Goal: Task Accomplishment & Management: Manage account settings

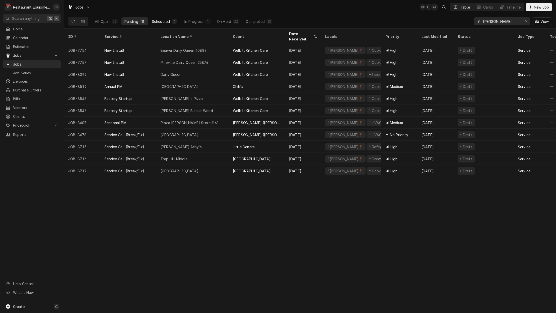
click at [165, 18] on button "Scheduled 4" at bounding box center [164, 21] width 31 height 8
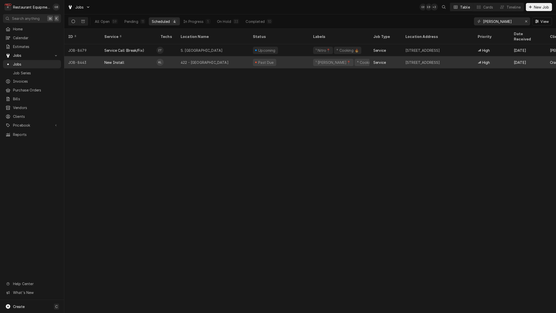
click at [183, 60] on div "422 - Wytheville" at bounding box center [205, 62] width 48 height 5
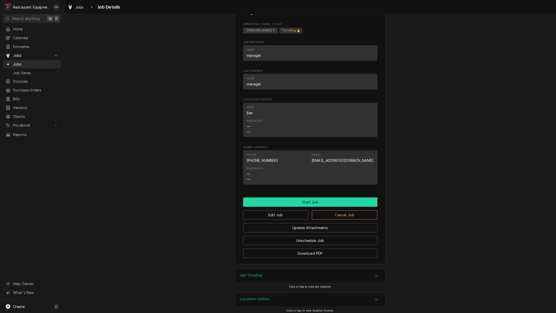
scroll to position [325, 0]
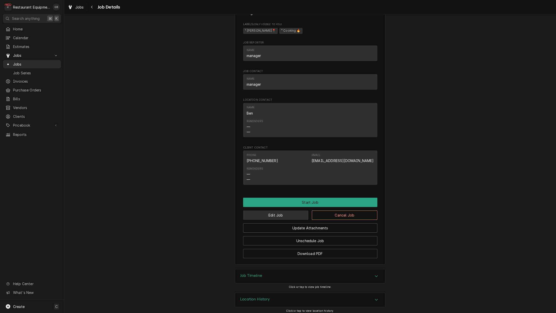
click at [283, 212] on button "Edit Job" at bounding box center [275, 214] width 65 height 9
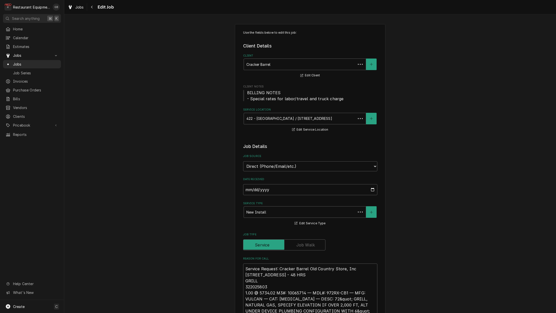
type textarea "x"
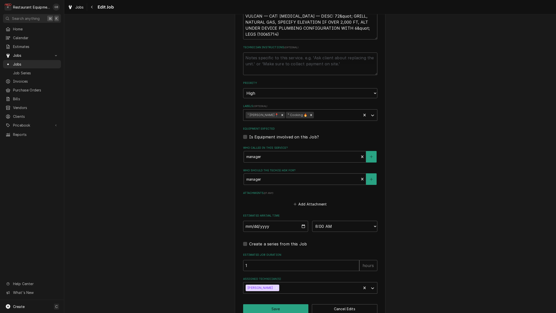
scroll to position [282, 0]
click at [289, 260] on input "1" at bounding box center [301, 265] width 116 height 11
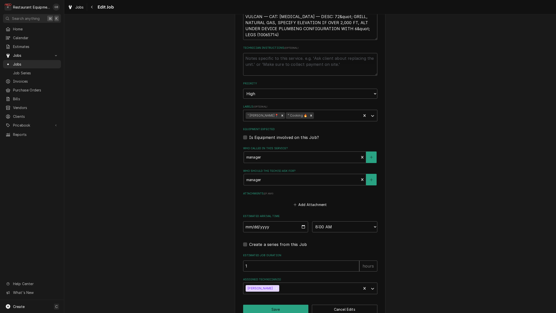
click at [261, 260] on input "1" at bounding box center [301, 265] width 116 height 11
click at [260, 260] on input "1" at bounding box center [301, 265] width 116 height 11
click at [252, 261] on input "1" at bounding box center [301, 266] width 116 height 11
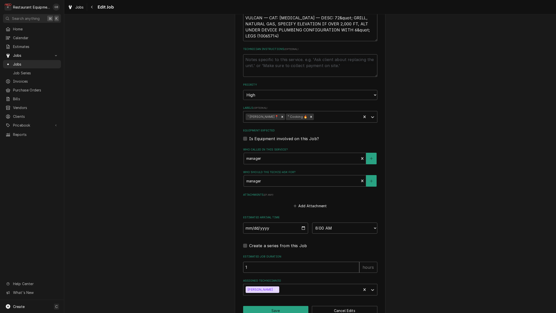
click at [252, 261] on input "1" at bounding box center [301, 266] width 116 height 11
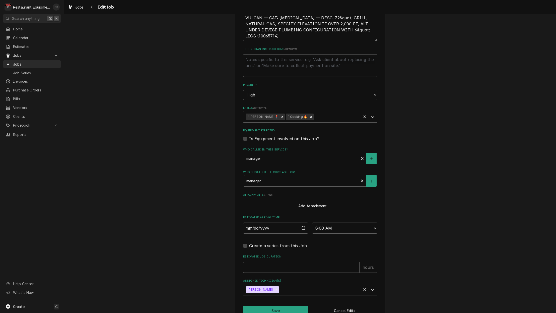
type textarea "x"
type input "3"
type textarea "x"
type input "3"
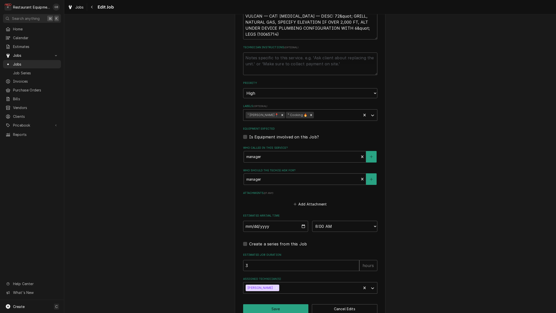
scroll to position [282, 0]
click at [253, 221] on input "2025-08-21" at bounding box center [275, 226] width 65 height 11
type input "2025-08-28"
click at [344, 191] on div "Attachments ( if any ) Add Attachment" at bounding box center [310, 199] width 134 height 17
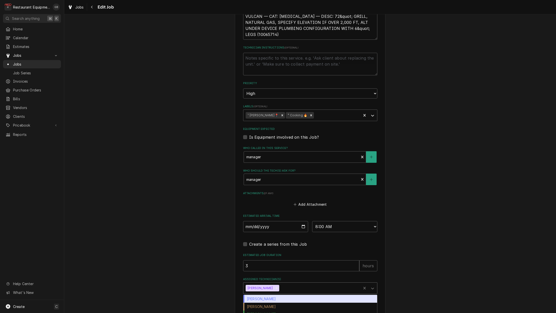
click at [311, 282] on div "Kaleb Lewis" at bounding box center [302, 287] width 118 height 11
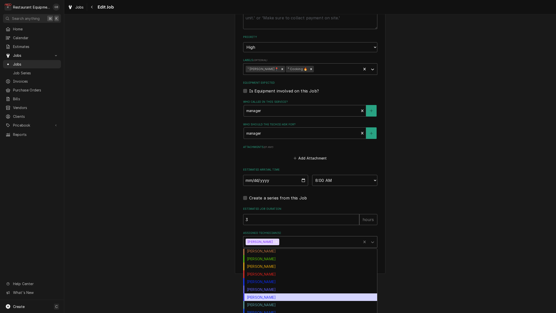
scroll to position [48, 0]
click at [272, 293] on div "Thomas Ross" at bounding box center [310, 297] width 134 height 8
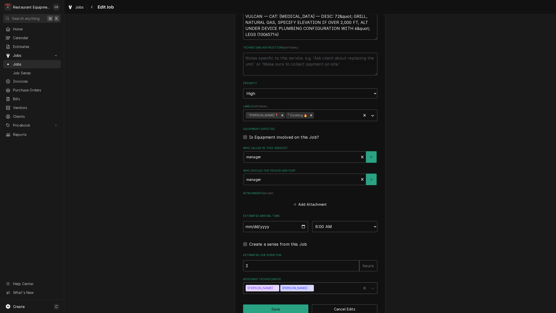
click at [376, 283] on div "Assigned Technician(s)" at bounding box center [372, 288] width 9 height 10
click at [273, 308] on div "[PERSON_NAME]" at bounding box center [310, 312] width 134 height 8
click at [289, 304] on button "Save" at bounding box center [275, 308] width 65 height 9
type textarea "x"
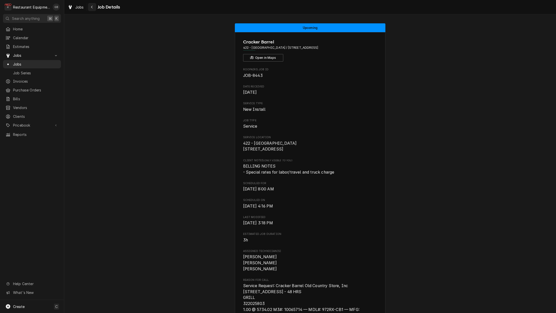
scroll to position [0, 0]
click at [92, 5] on icon "Navigate back" at bounding box center [92, 7] width 2 height 4
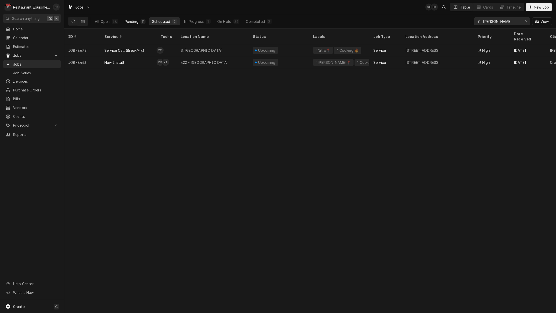
click at [137, 23] on div "Pending" at bounding box center [132, 21] width 14 height 5
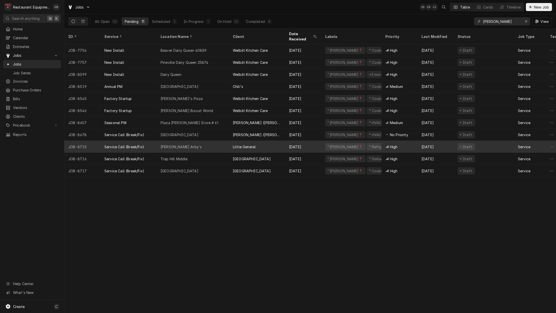
click at [180, 144] on div "Sam Black Arby's" at bounding box center [181, 146] width 41 height 5
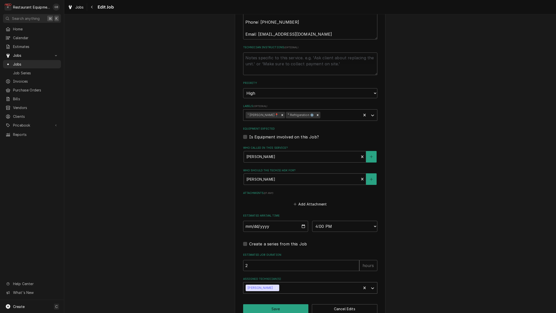
scroll to position [348, 0]
click at [287, 304] on button "Save" at bounding box center [275, 308] width 65 height 9
type textarea "x"
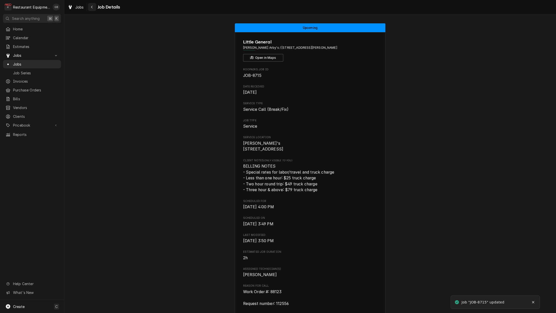
click at [91, 8] on icon "Navigate back" at bounding box center [92, 7] width 2 height 4
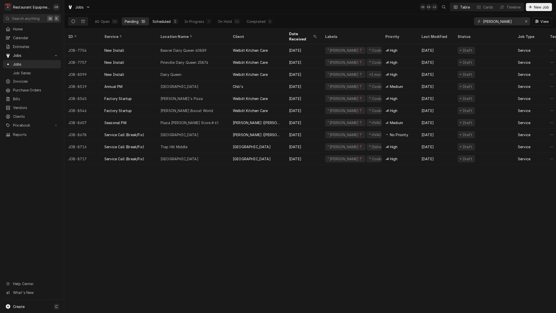
click at [157, 20] on div "Scheduled" at bounding box center [162, 21] width 18 height 5
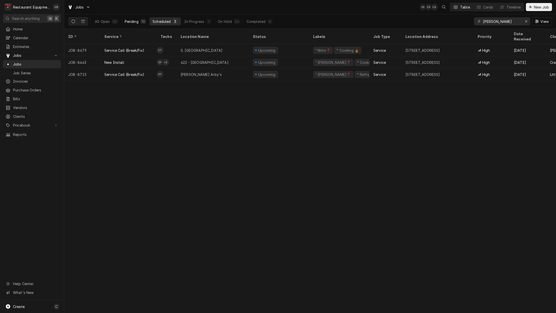
click at [126, 20] on div "Pending" at bounding box center [132, 21] width 14 height 5
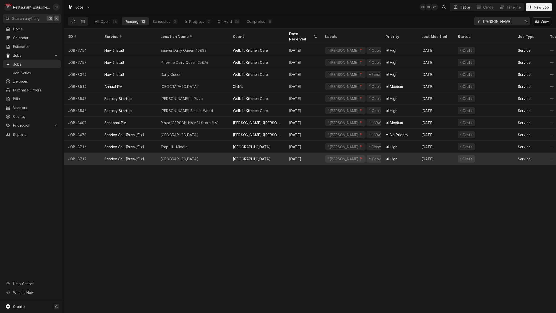
click at [177, 156] on div "Ghent Elementary" at bounding box center [180, 158] width 38 height 5
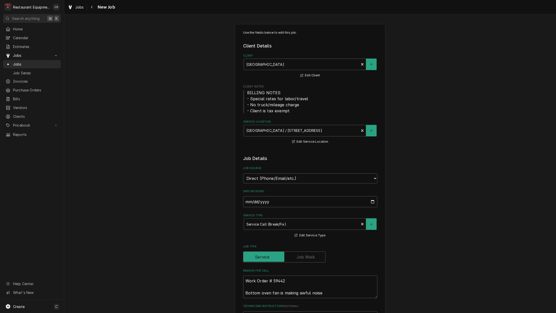
type textarea "x"
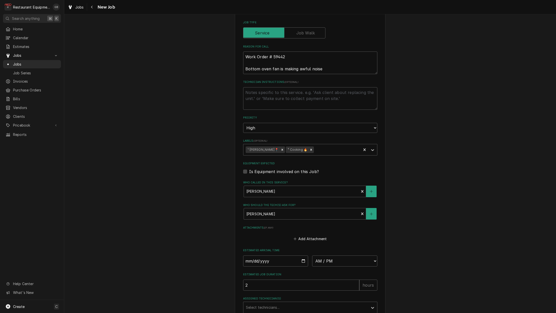
scroll to position [224, 0]
click at [251, 255] on input "Date" at bounding box center [275, 260] width 65 height 11
type input "[DATE]"
type textarea "x"
select select "08:15:00"
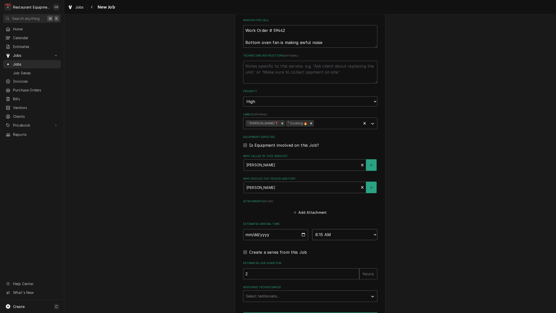
scroll to position [252, 0]
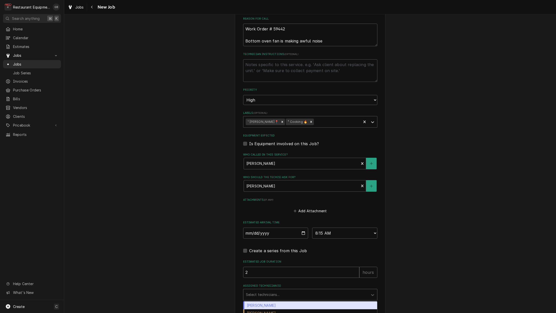
click at [313, 290] on div "Assigned Technician(s)" at bounding box center [306, 294] width 120 height 9
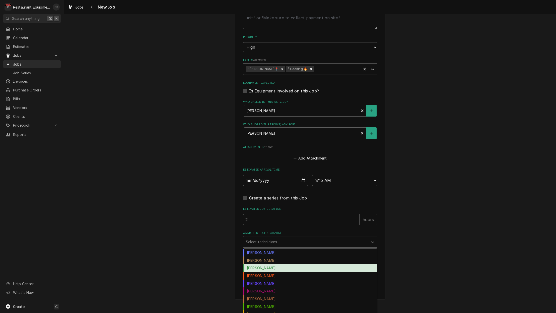
scroll to position [0, 0]
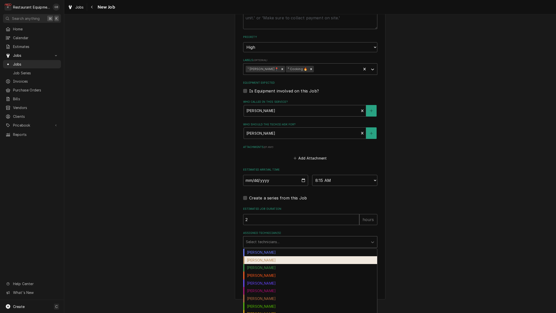
click at [264, 256] on div "Chuck Almond" at bounding box center [310, 260] width 134 height 8
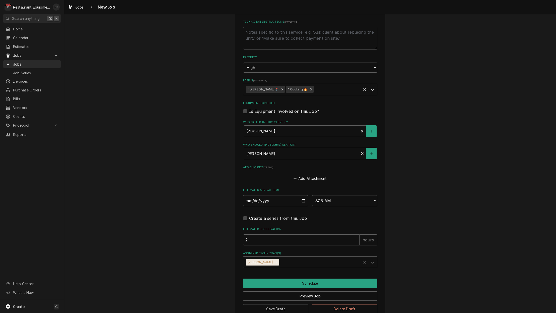
scroll to position [284, 0]
click at [308, 278] on button "Schedule" at bounding box center [310, 282] width 134 height 9
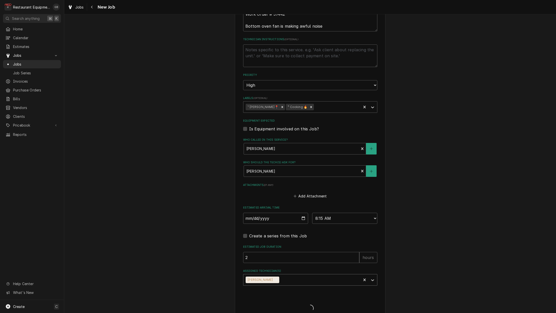
type textarea "x"
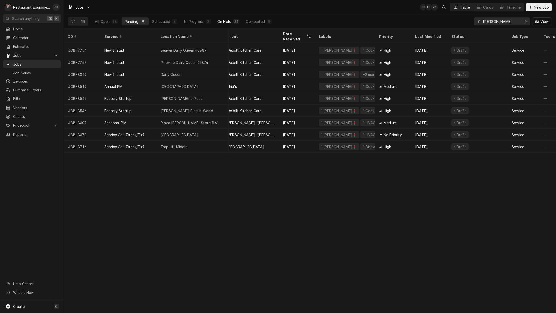
scroll to position [0, 7]
click at [226, 22] on div "On Hold" at bounding box center [224, 21] width 14 height 5
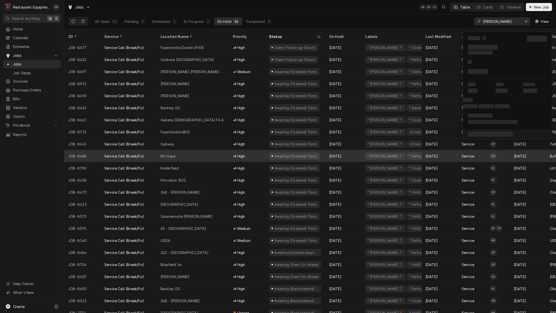
scroll to position [159, 0]
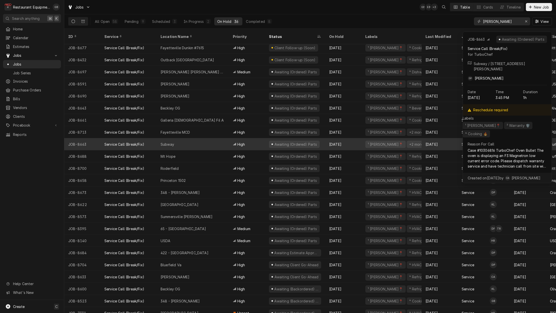
click at [181, 138] on div "Subway" at bounding box center [193, 144] width 72 height 12
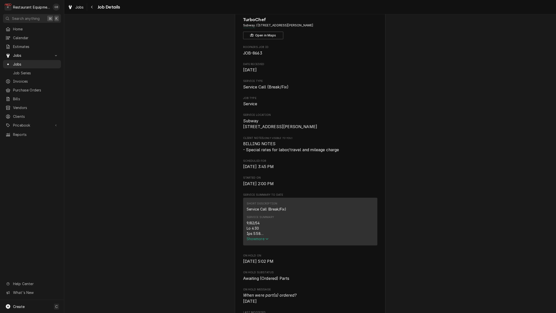
scroll to position [24, 0]
click at [261, 238] on span "Show more" at bounding box center [258, 237] width 22 height 4
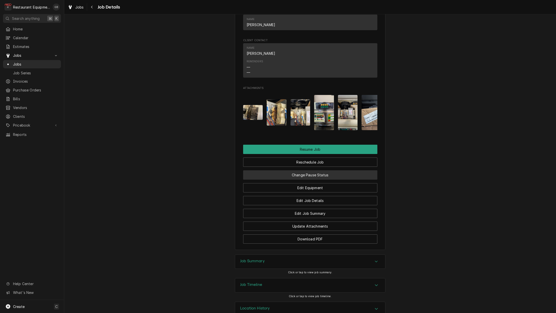
scroll to position [0, 0]
click at [293, 174] on button "Change Pause Status" at bounding box center [310, 174] width 134 height 9
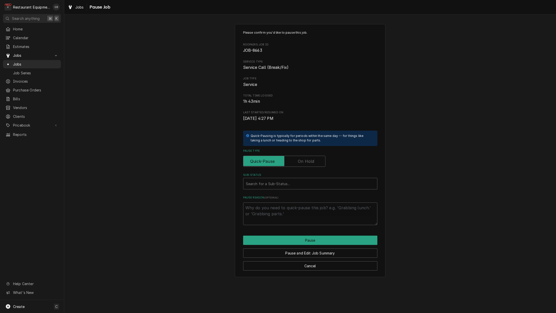
click at [304, 163] on input "Pause Type" at bounding box center [284, 161] width 78 height 11
checkbox input "true"
type textarea "x"
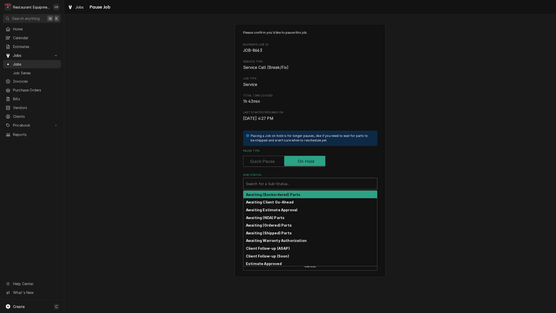
click at [288, 183] on div "Search for a Sub-Status..." at bounding box center [310, 183] width 129 height 5
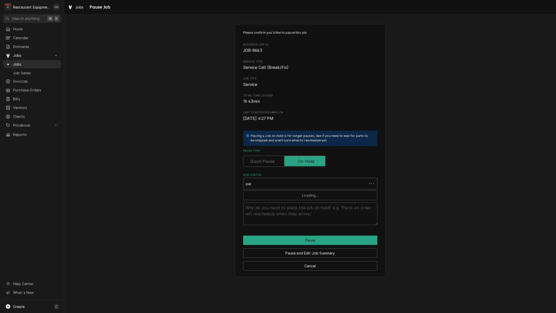
type input "part"
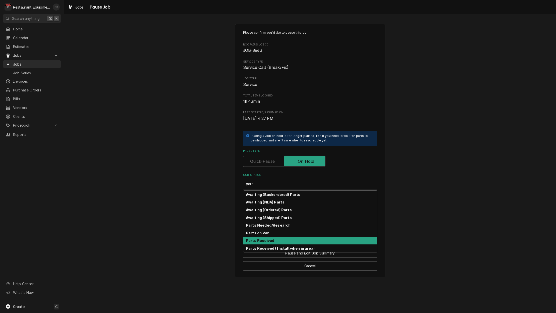
click at [260, 238] on strong "Parts Received" at bounding box center [260, 240] width 28 height 4
type textarea "x"
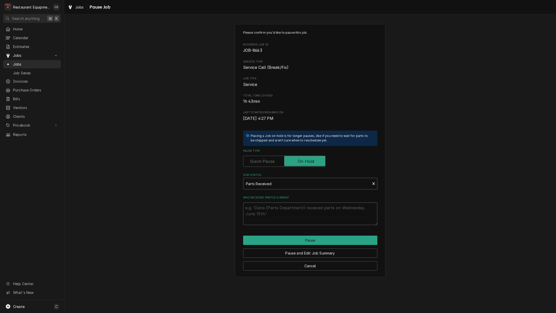
click at [270, 215] on textarea "Who received part(s) & when?" at bounding box center [310, 213] width 134 height 23
type textarea "x"
type textarea "p"
type textarea "x"
type textarea "pa"
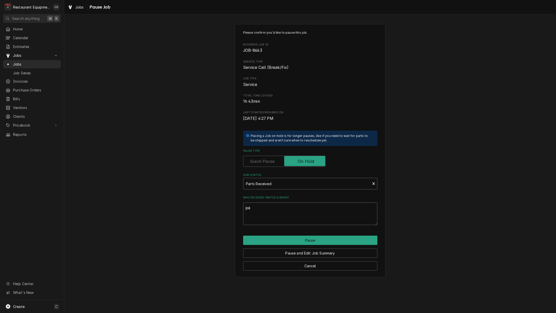
type textarea "x"
type textarea "par"
type textarea "x"
type textarea "part"
type textarea "x"
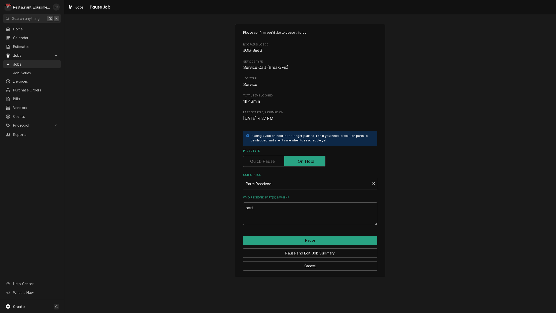
type textarea "parts"
type textarea "x"
type textarea "parts"
type textarea "x"
type textarea "parts a"
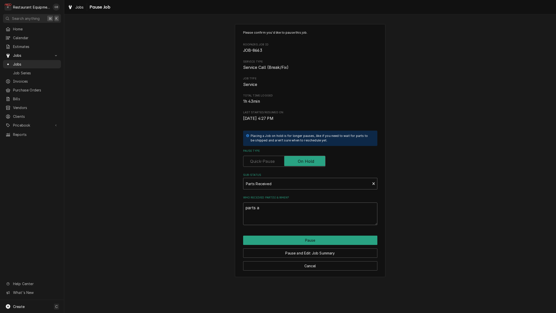
type textarea "x"
type textarea "parts ar"
type textarea "x"
type textarea "parts are"
type textarea "x"
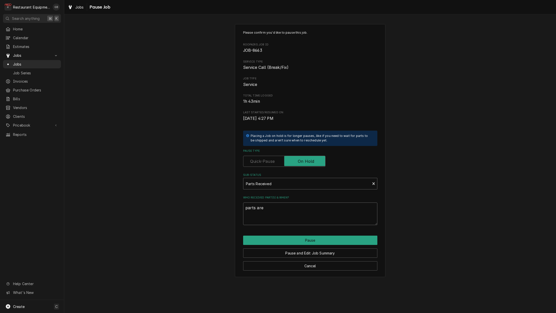
type textarea "parts are"
type textarea "x"
type textarea "parts are o"
type textarea "x"
type textarea "parts are on"
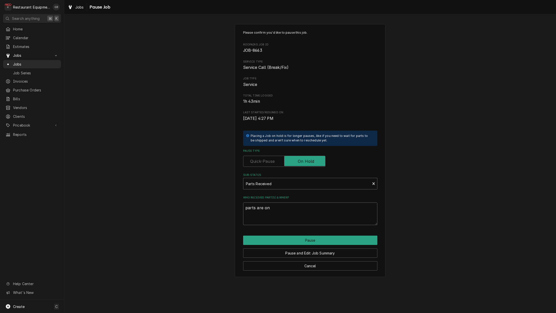
type textarea "x"
type textarea "parts are on"
type textarea "x"
type textarea "parts are on s"
type textarea "x"
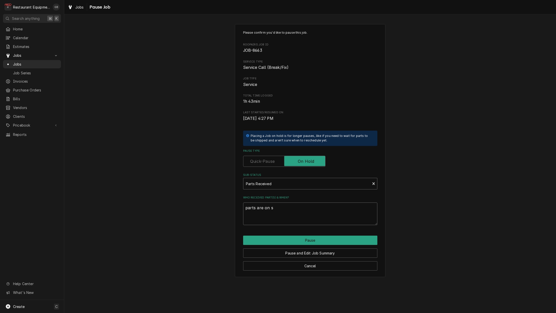
type textarea "parts are on si"
type textarea "x"
type textarea "parts are on sit"
type textarea "x"
type textarea "parts are on site"
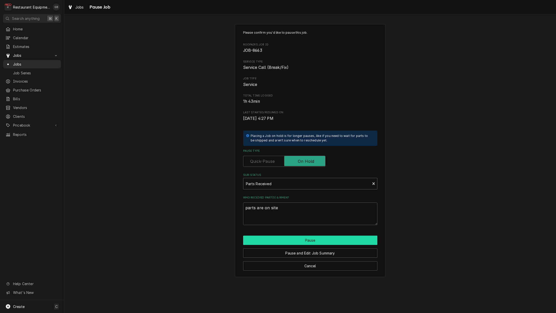
click at [287, 239] on button "Pause" at bounding box center [310, 239] width 134 height 9
type textarea "x"
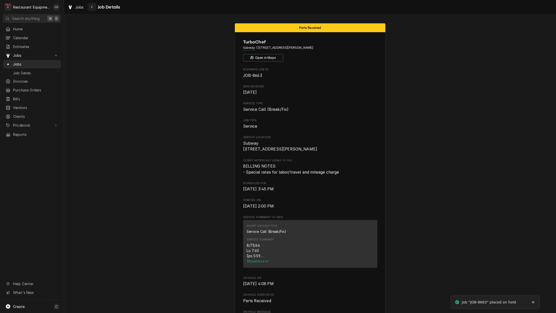
click at [89, 7] on button "Navigate back" at bounding box center [92, 7] width 8 height 8
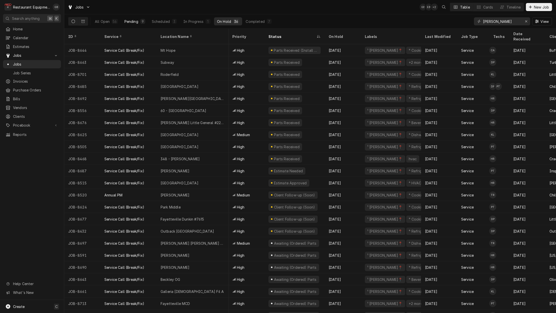
click at [140, 23] on div "9" at bounding box center [142, 21] width 5 height 5
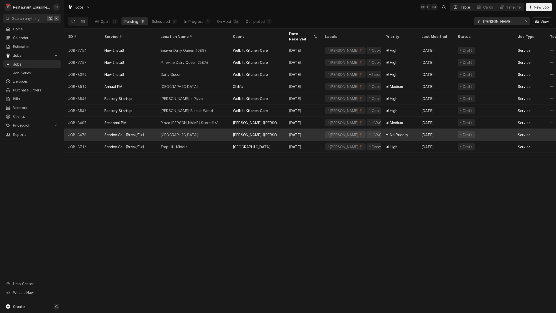
click at [193, 132] on div "Fayetteville" at bounding box center [193, 134] width 72 height 12
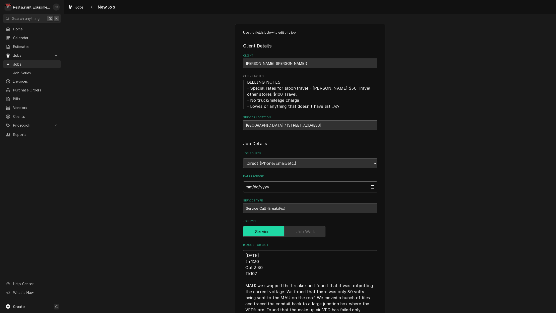
type textarea "x"
click at [92, 7] on icon "Navigate back" at bounding box center [92, 7] width 2 height 4
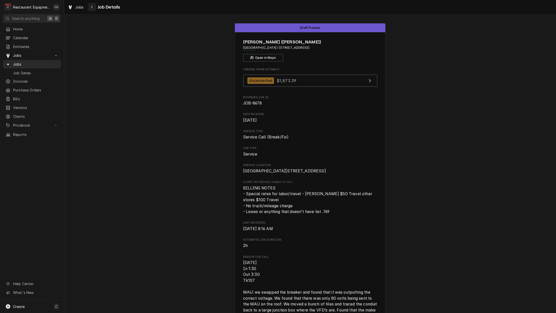
click at [94, 6] on div "Navigate back" at bounding box center [92, 7] width 5 height 5
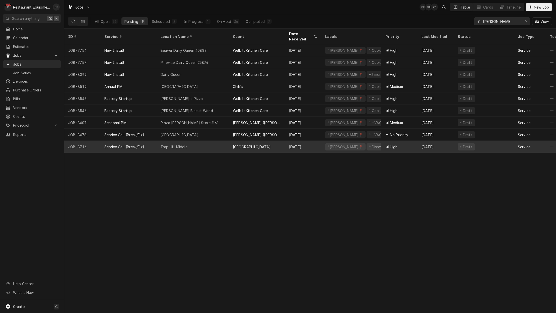
click at [204, 142] on div "Trap Hill Middle" at bounding box center [193, 146] width 72 height 12
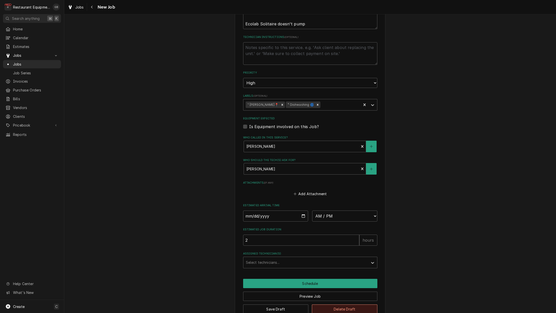
scroll to position [0, 0]
click at [348, 304] on button "Delete Draft" at bounding box center [344, 308] width 65 height 9
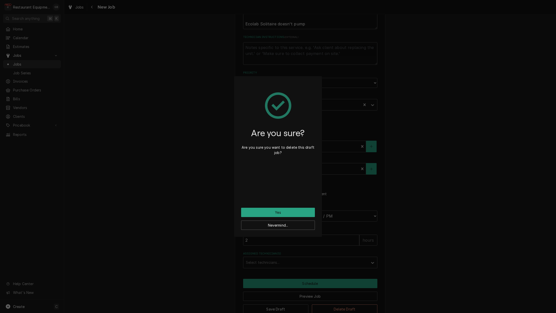
click at [284, 211] on button "Yes" at bounding box center [278, 211] width 74 height 9
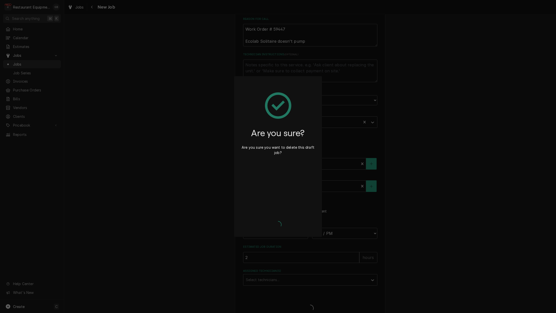
type textarea "x"
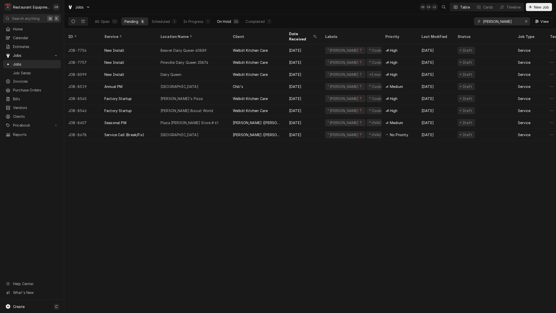
drag, startPoint x: 228, startPoint y: 20, endPoint x: 229, endPoint y: 25, distance: 4.8
click at [229, 22] on div "On Hold" at bounding box center [224, 21] width 14 height 5
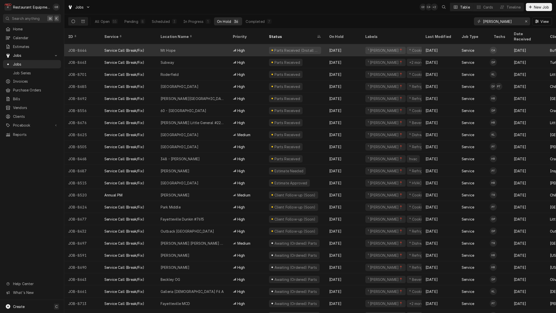
click at [197, 46] on div "Mt Hope" at bounding box center [193, 50] width 72 height 12
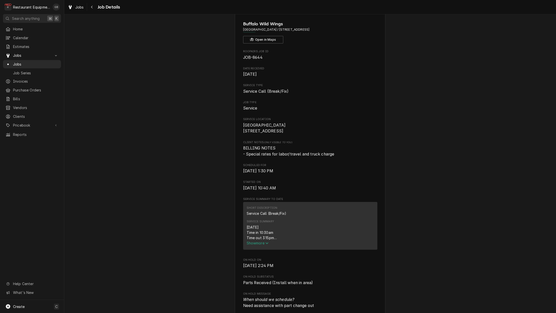
scroll to position [19, 0]
click at [255, 244] on span "Show more" at bounding box center [258, 242] width 22 height 4
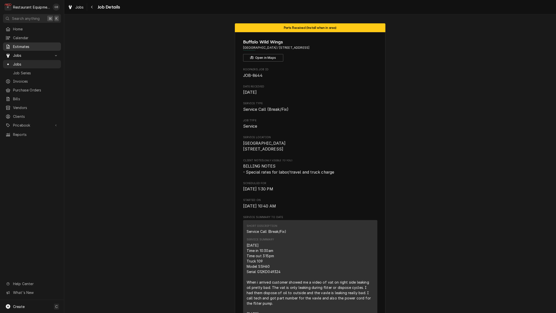
scroll to position [0, 0]
click at [94, 8] on div "Navigate back" at bounding box center [92, 7] width 5 height 5
